Goal: Submit feedback/report problem

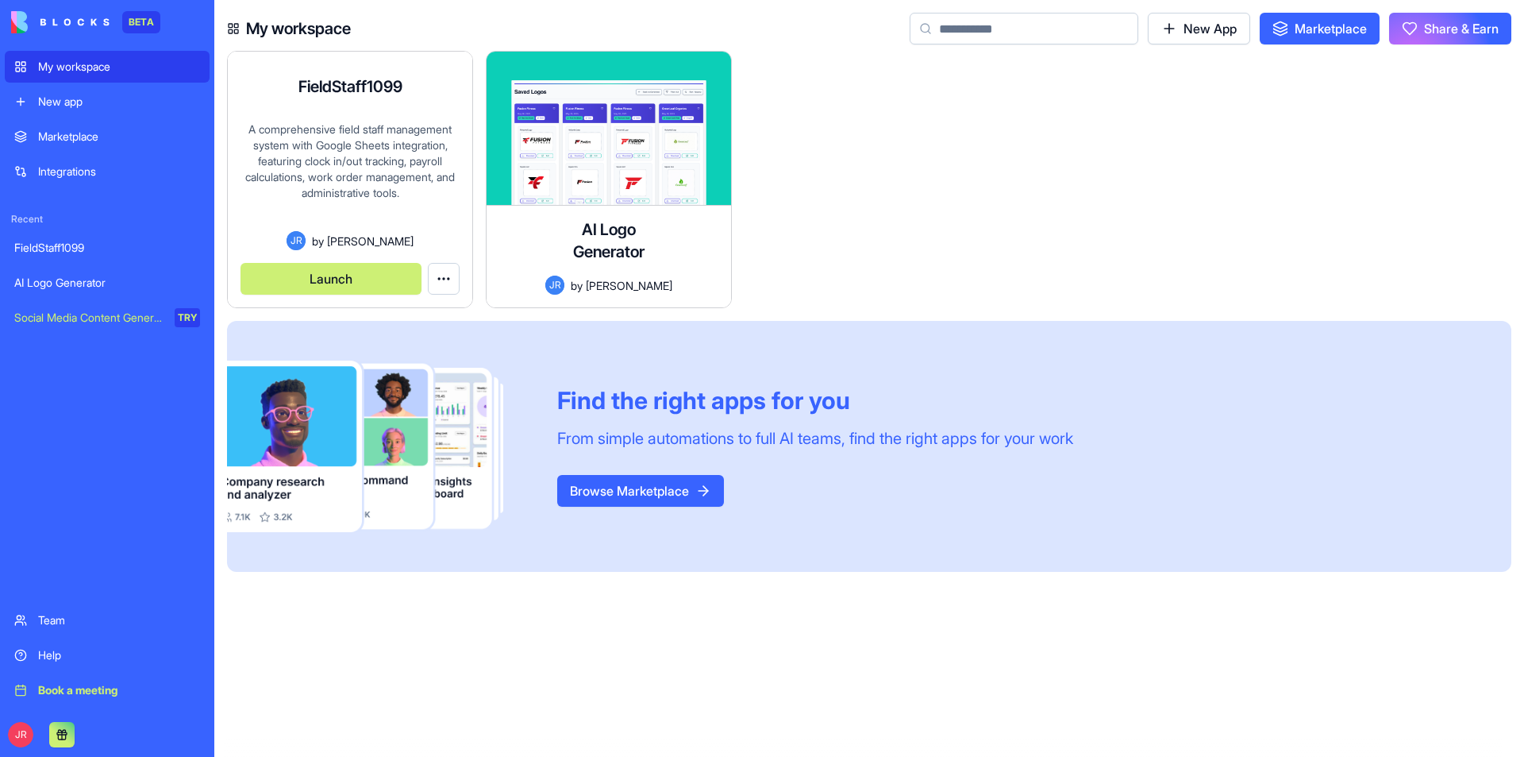
click at [318, 276] on button "Launch" at bounding box center [331, 279] width 181 height 32
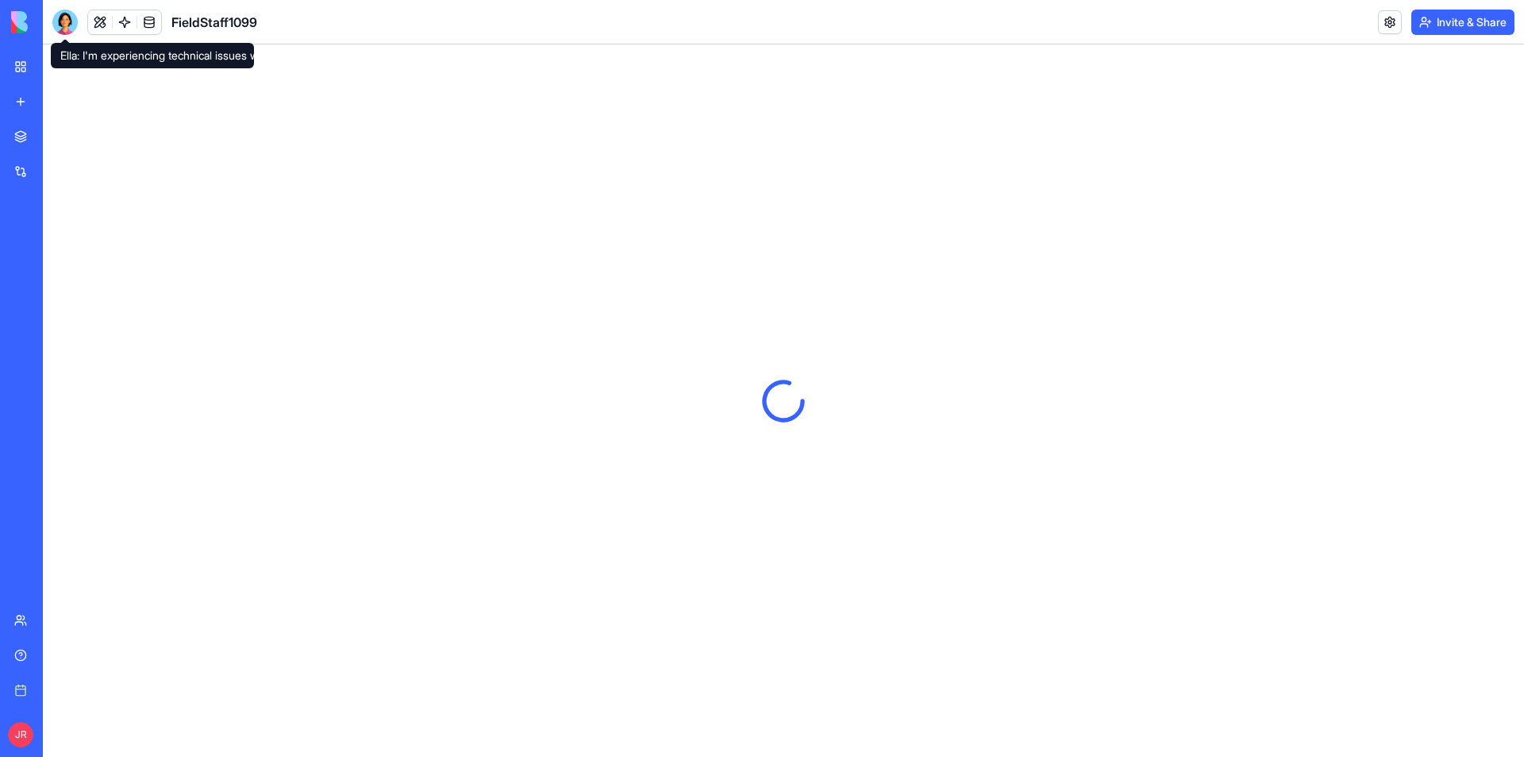
click at [61, 21] on div at bounding box center [64, 22] width 25 height 25
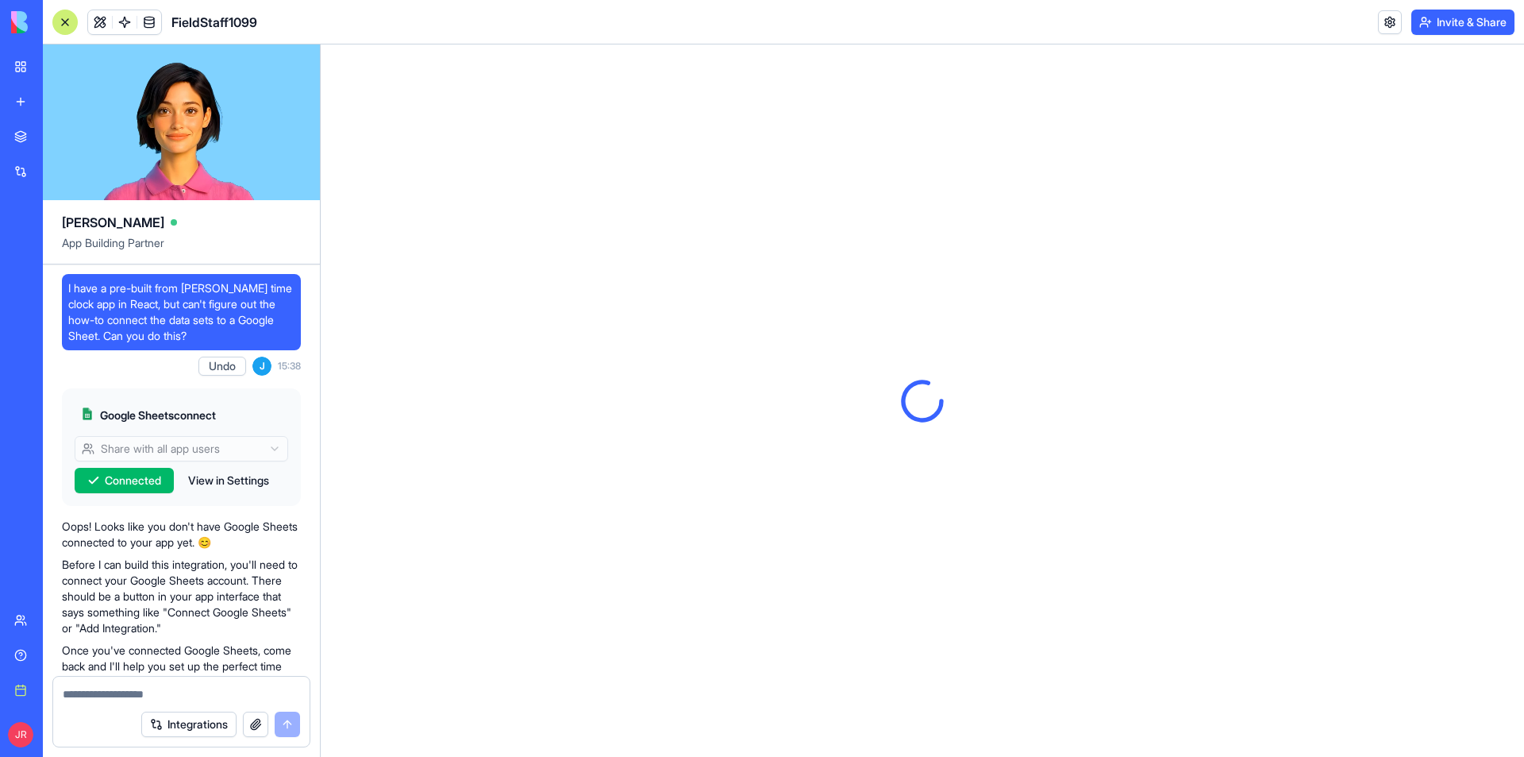
scroll to position [272480, 0]
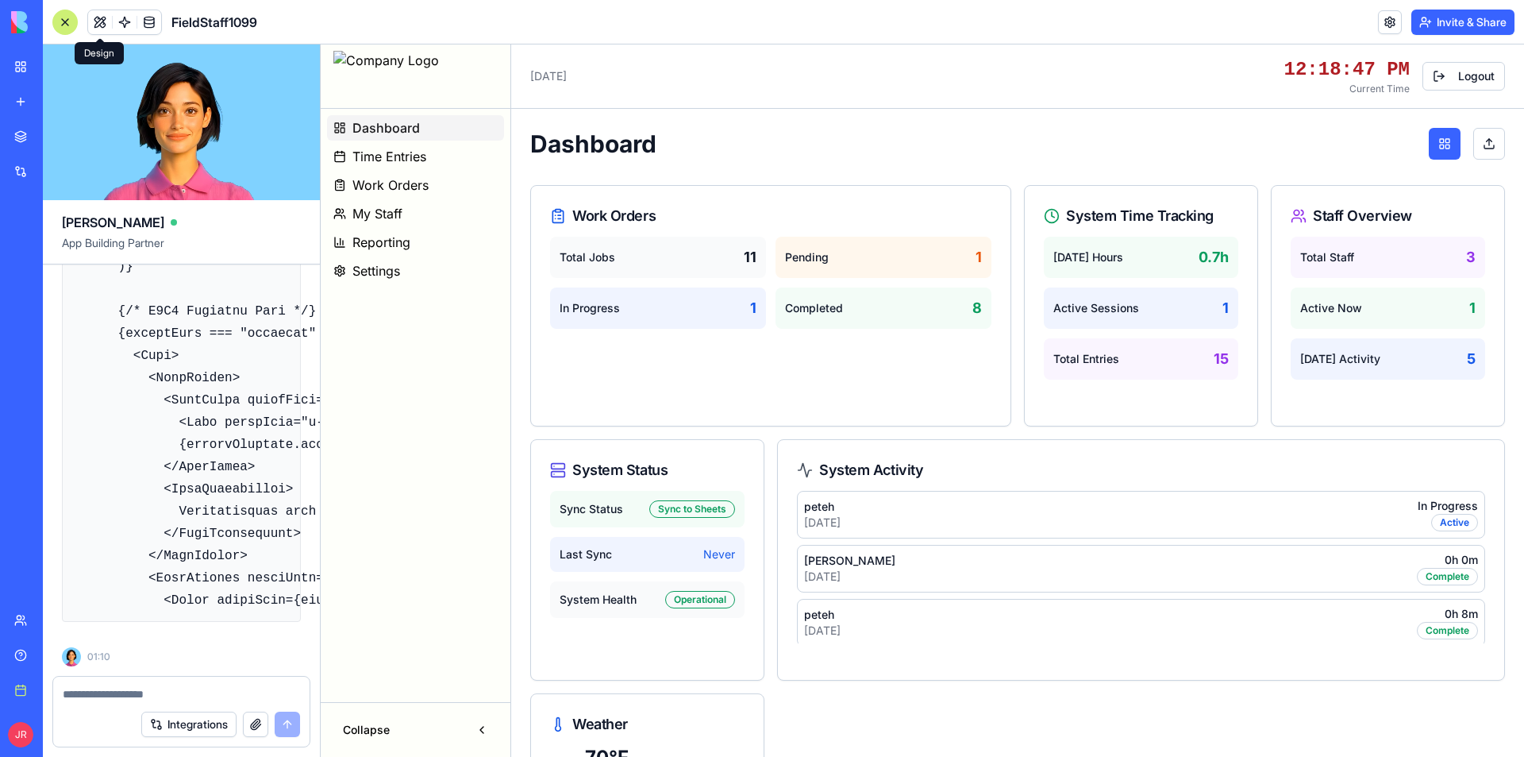
click at [102, 21] on button at bounding box center [100, 22] width 24 height 24
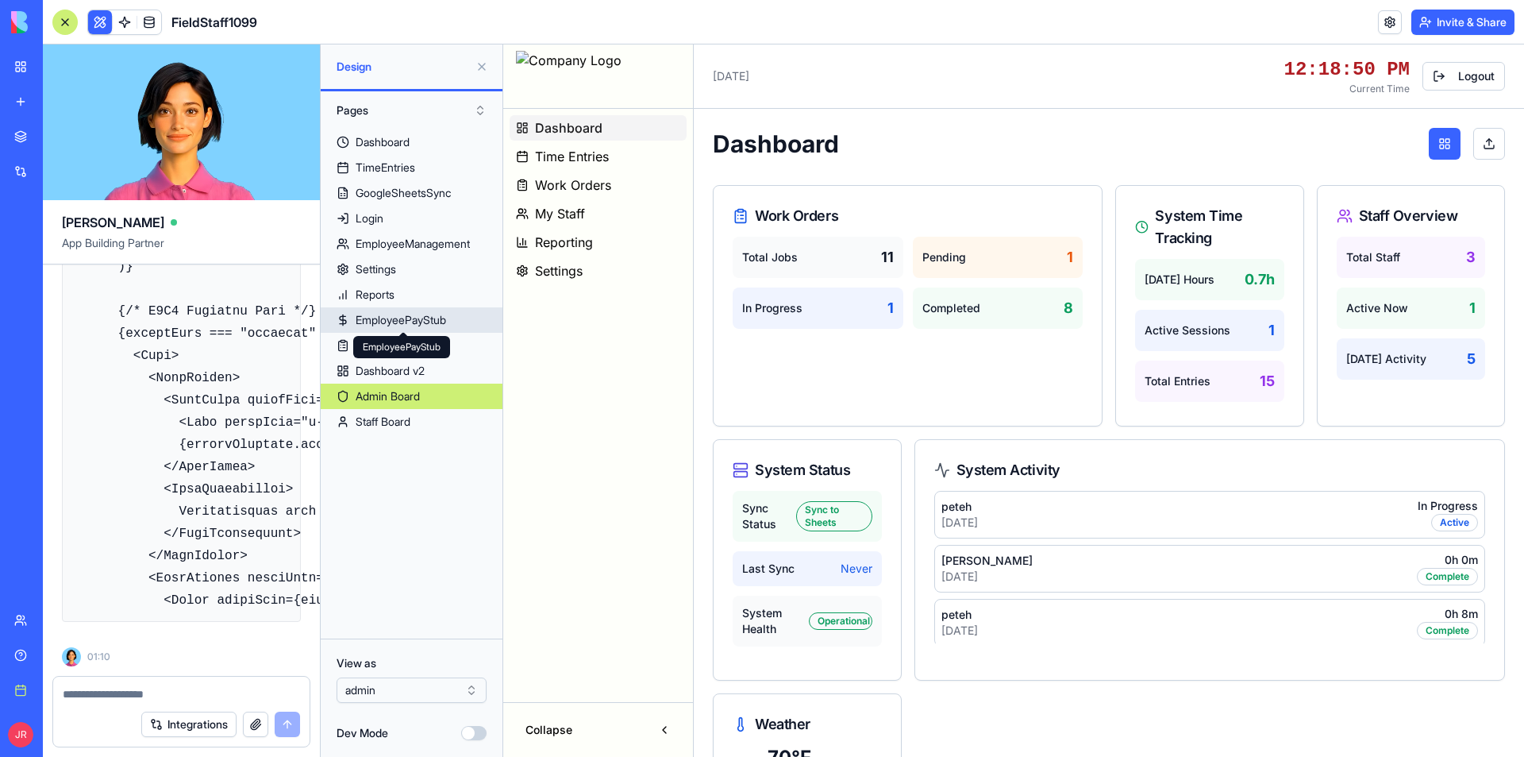
click at [414, 316] on div "EmployeePayStub" at bounding box center [401, 320] width 90 height 16
click at [203, 698] on textarea at bounding box center [181, 694] width 237 height 16
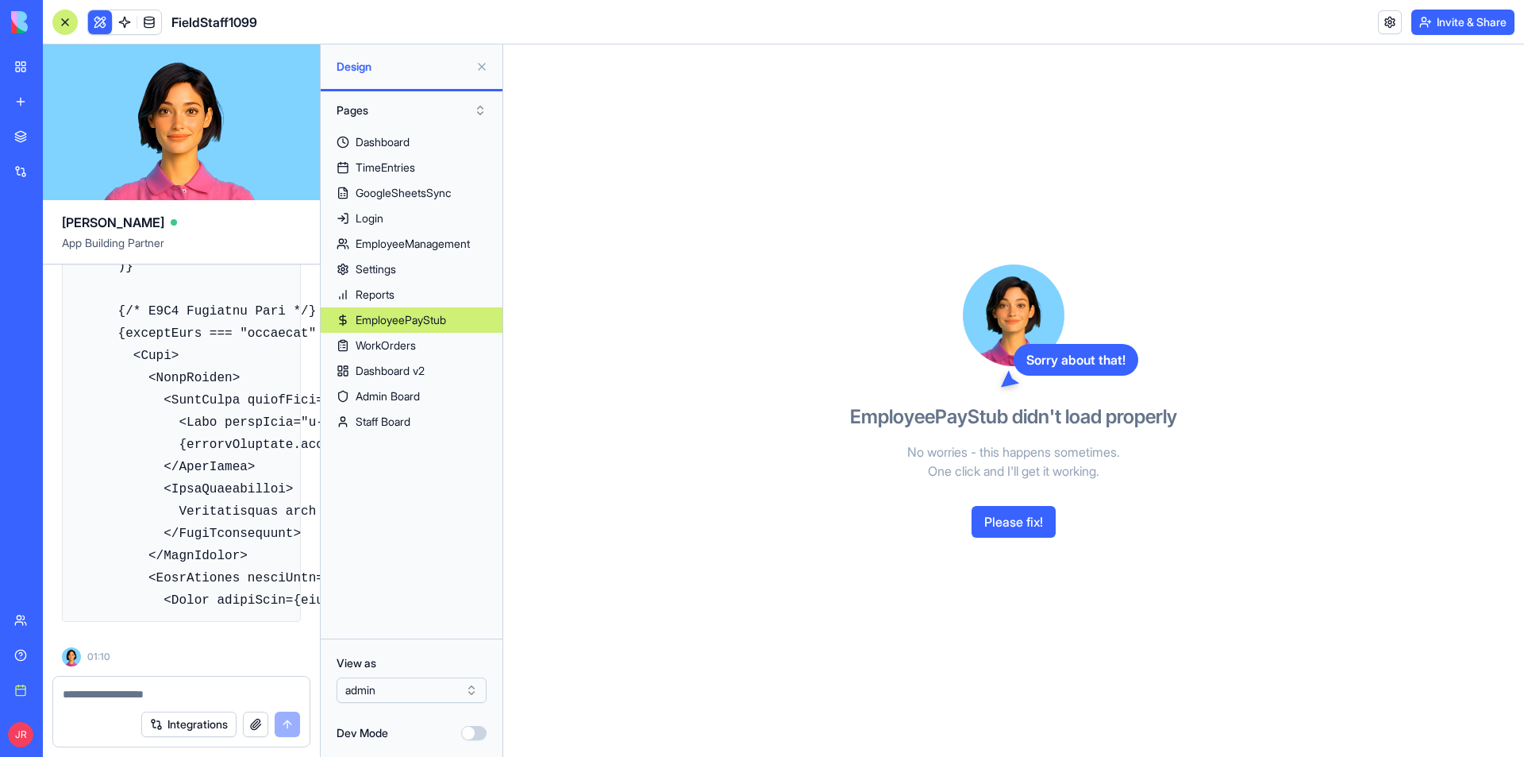
click at [1023, 508] on button "Please fix!" at bounding box center [1014, 522] width 84 height 32
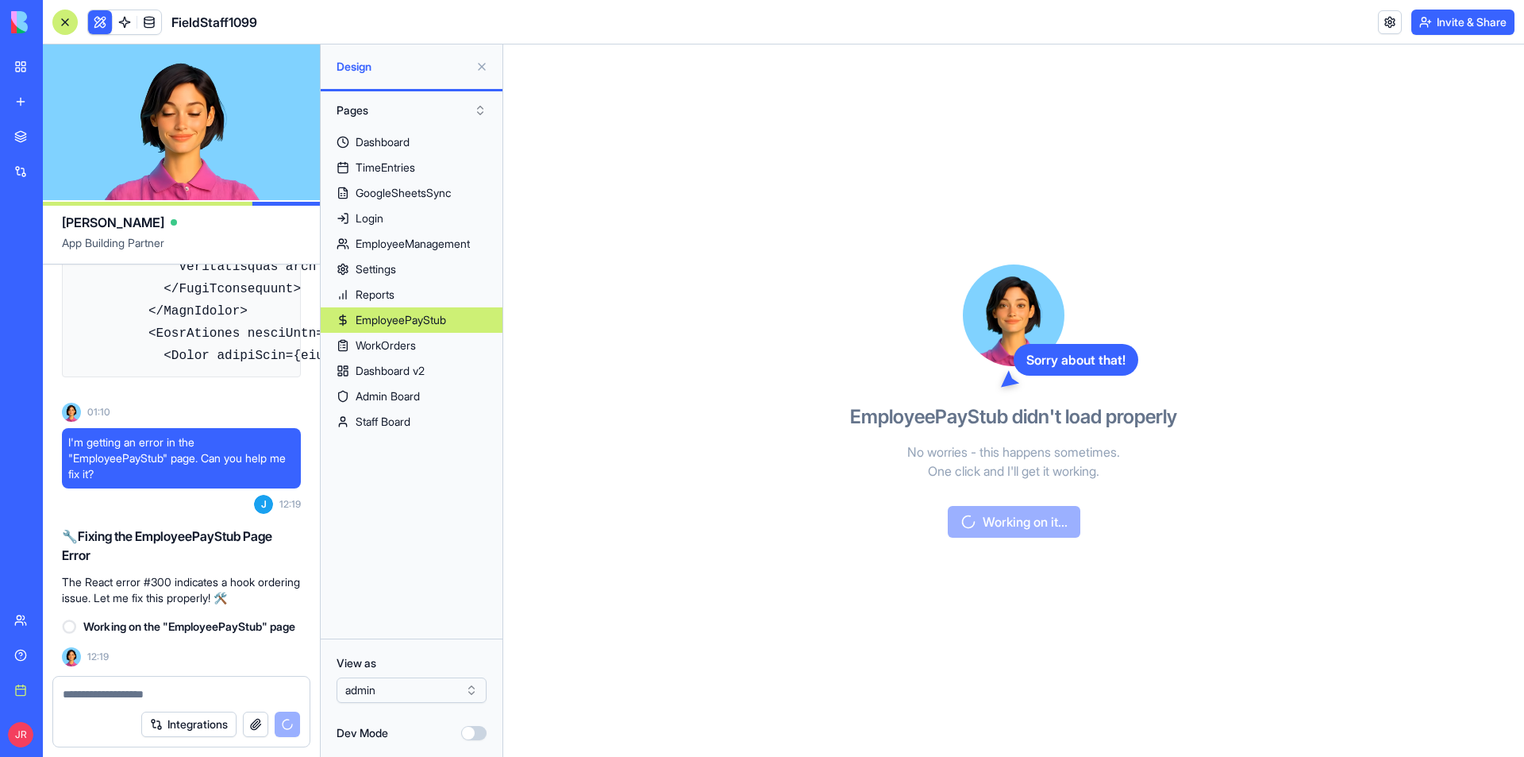
scroll to position [272741, 0]
